Goal: Check status

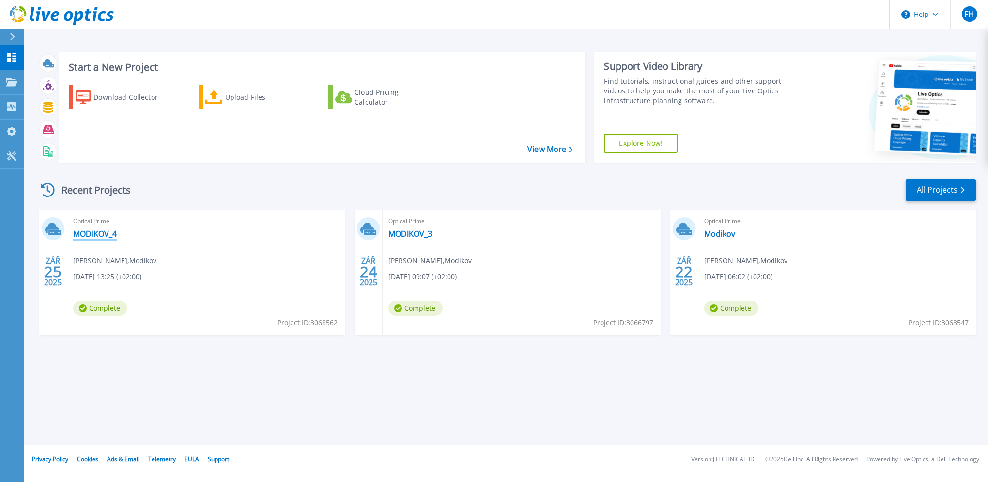
click at [94, 233] on link "MODIKOV_4" at bounding box center [95, 234] width 44 height 10
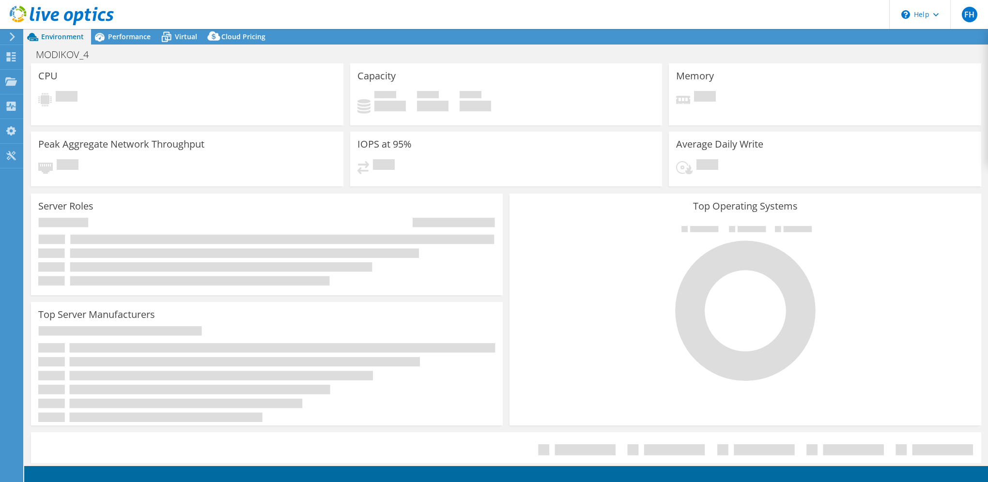
select select "USD"
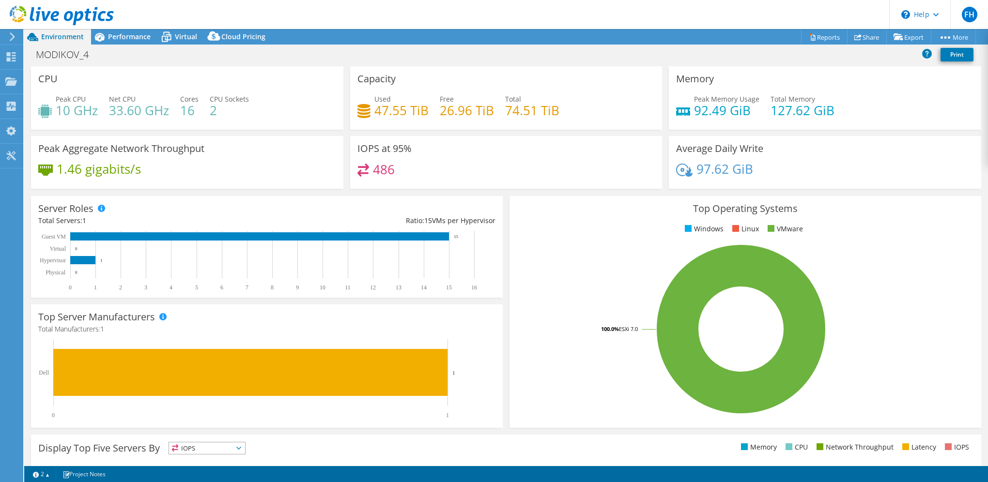
click at [382, 143] on h3 "IOPS at 95%" at bounding box center [385, 148] width 54 height 11
click at [380, 164] on h4 "486" at bounding box center [384, 169] width 22 height 11
click at [380, 167] on h4 "486" at bounding box center [384, 169] width 22 height 11
click at [116, 37] on span "Performance" at bounding box center [129, 36] width 43 height 9
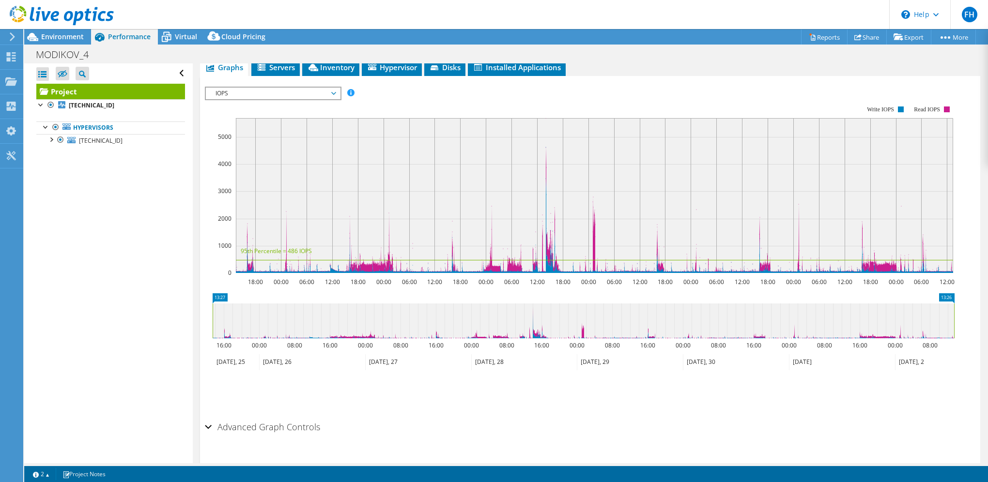
scroll to position [195, 0]
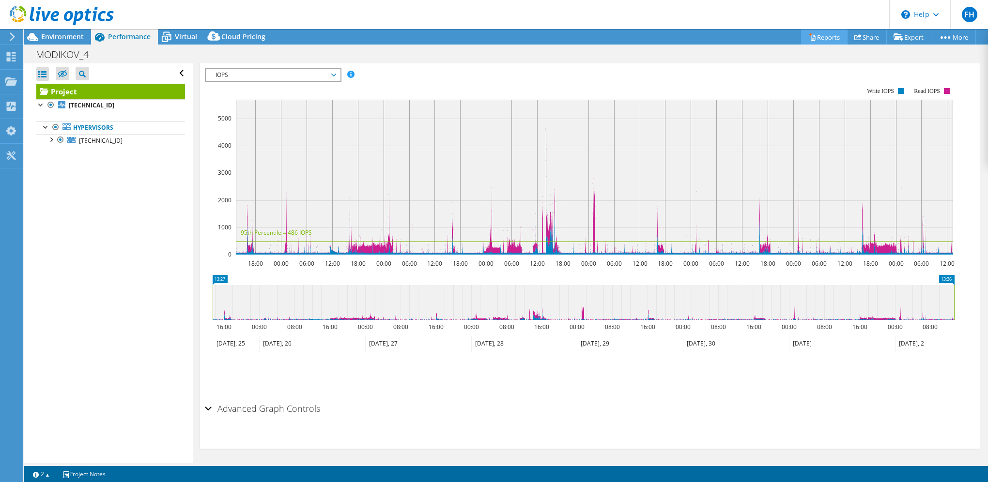
click at [817, 33] on link "Reports" at bounding box center [824, 37] width 47 height 15
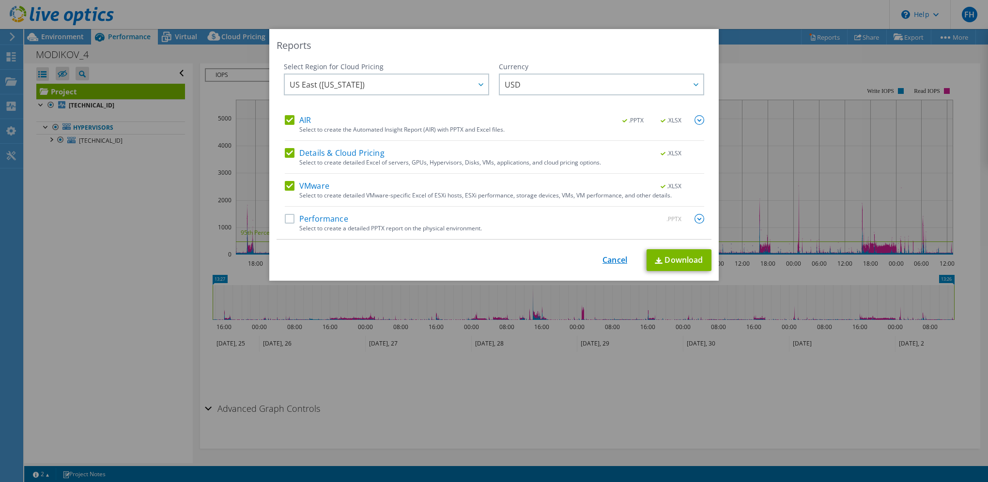
click at [608, 258] on link "Cancel" at bounding box center [615, 260] width 25 height 9
